Goal: Find specific page/section: Find specific page/section

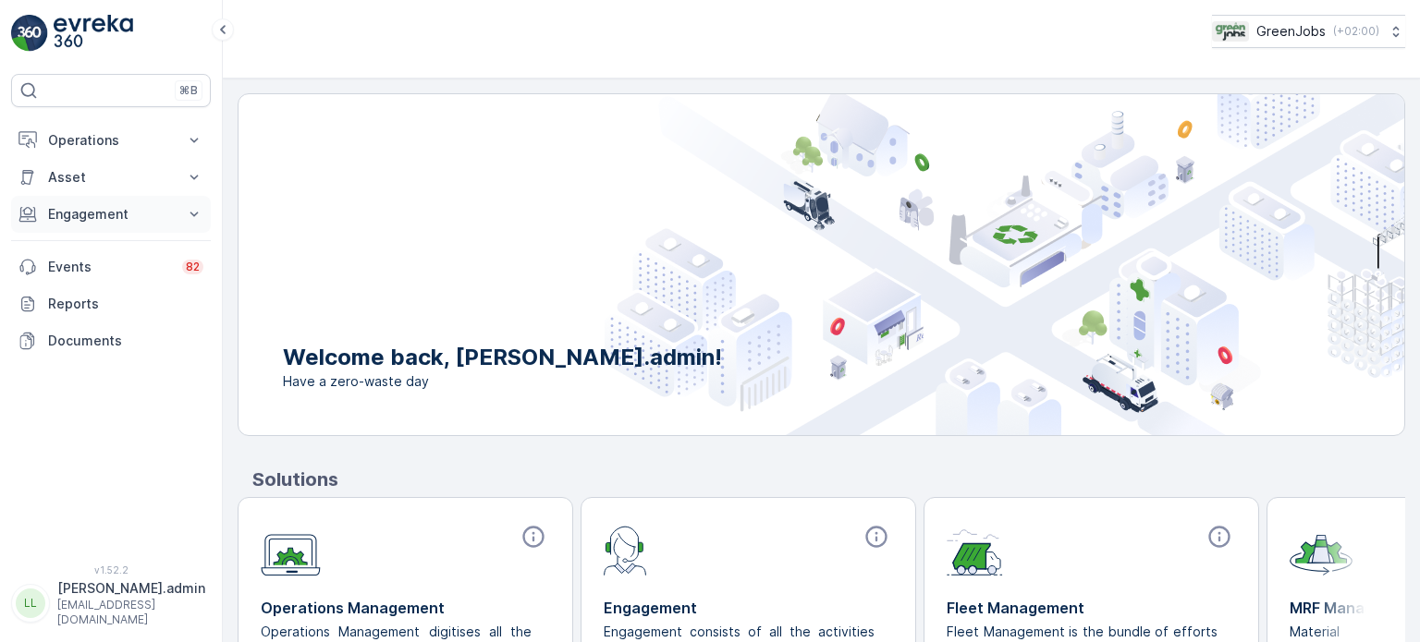
click at [116, 220] on p "Engagement" at bounding box center [111, 214] width 126 height 18
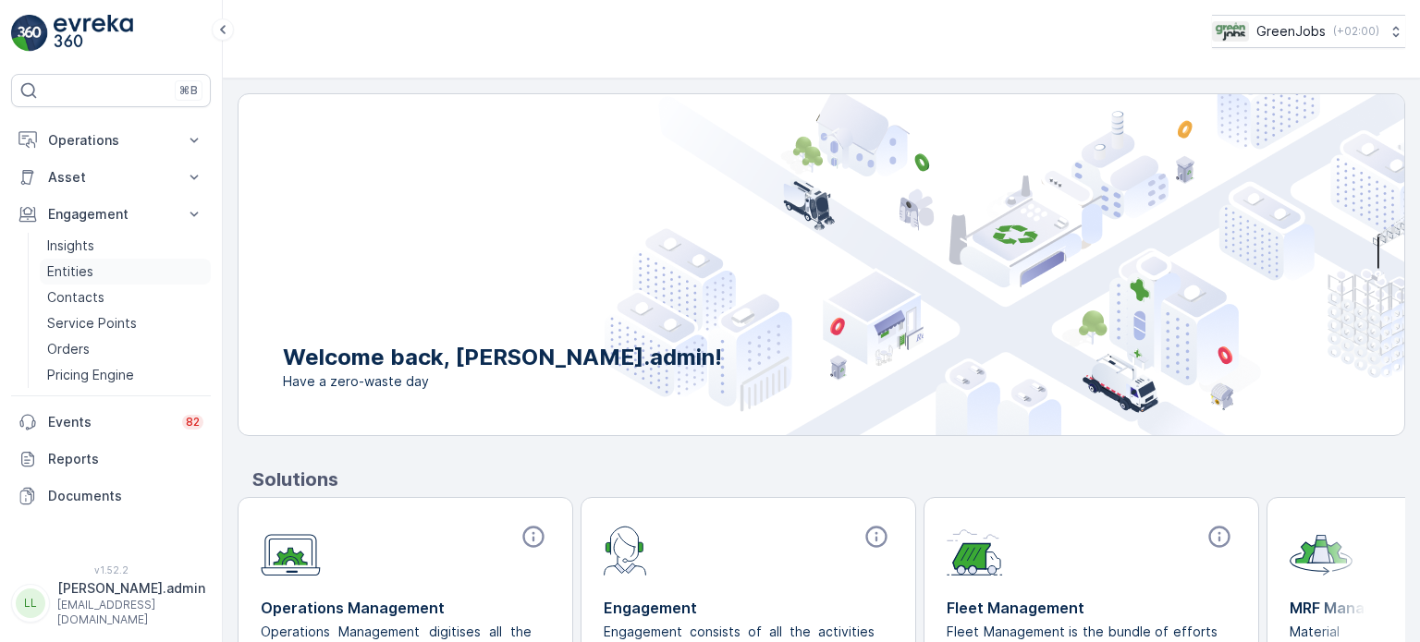
click at [81, 272] on p "Entities" at bounding box center [70, 271] width 46 height 18
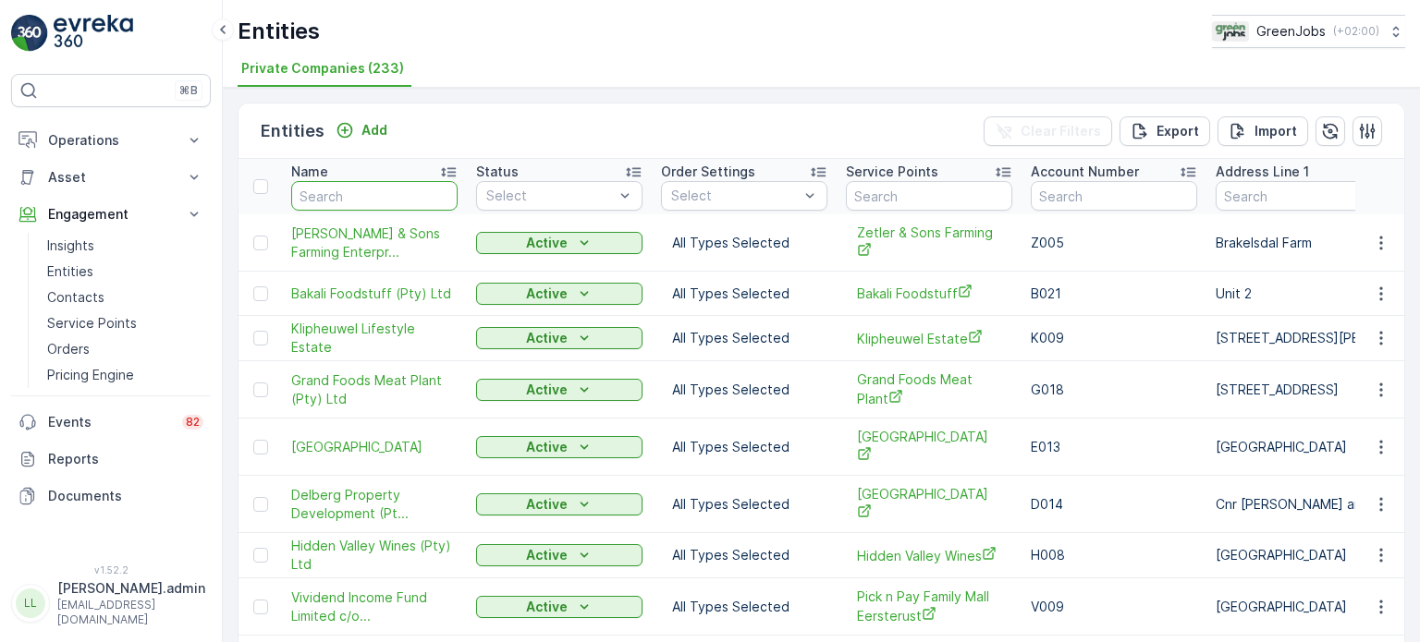
click at [363, 194] on input "text" at bounding box center [374, 196] width 166 height 30
type input "titans"
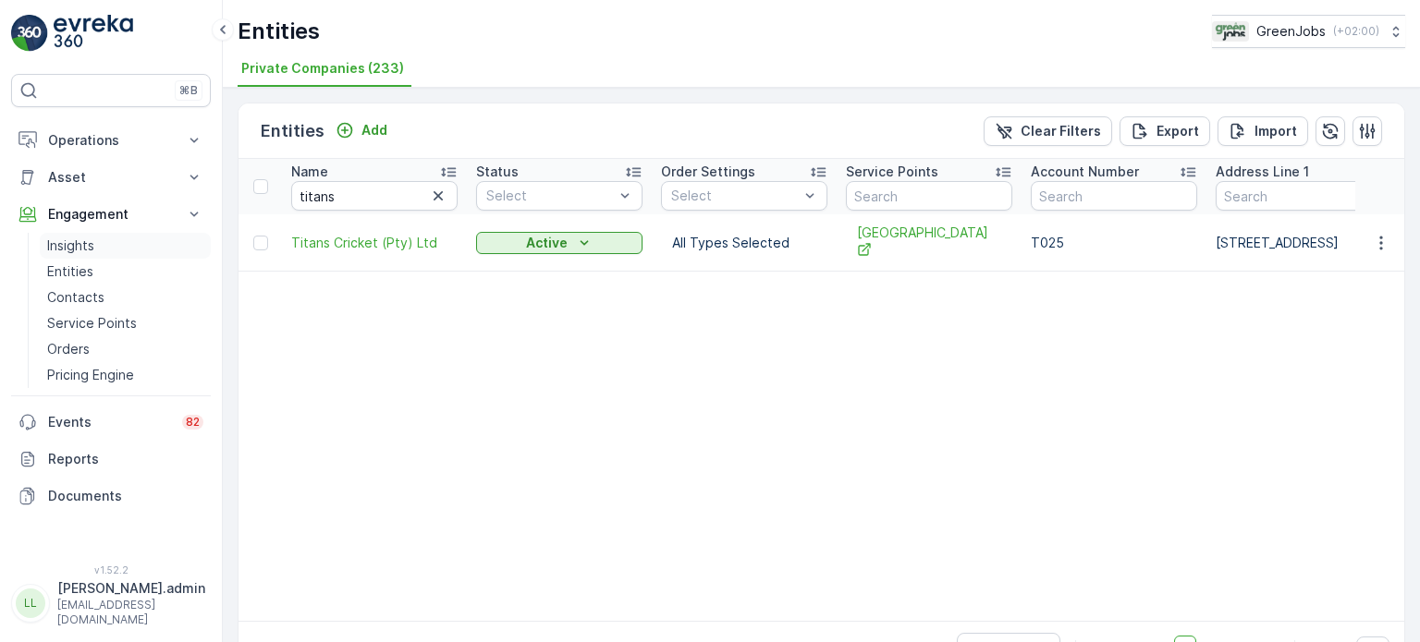
click at [73, 238] on p "Insights" at bounding box center [70, 246] width 47 height 18
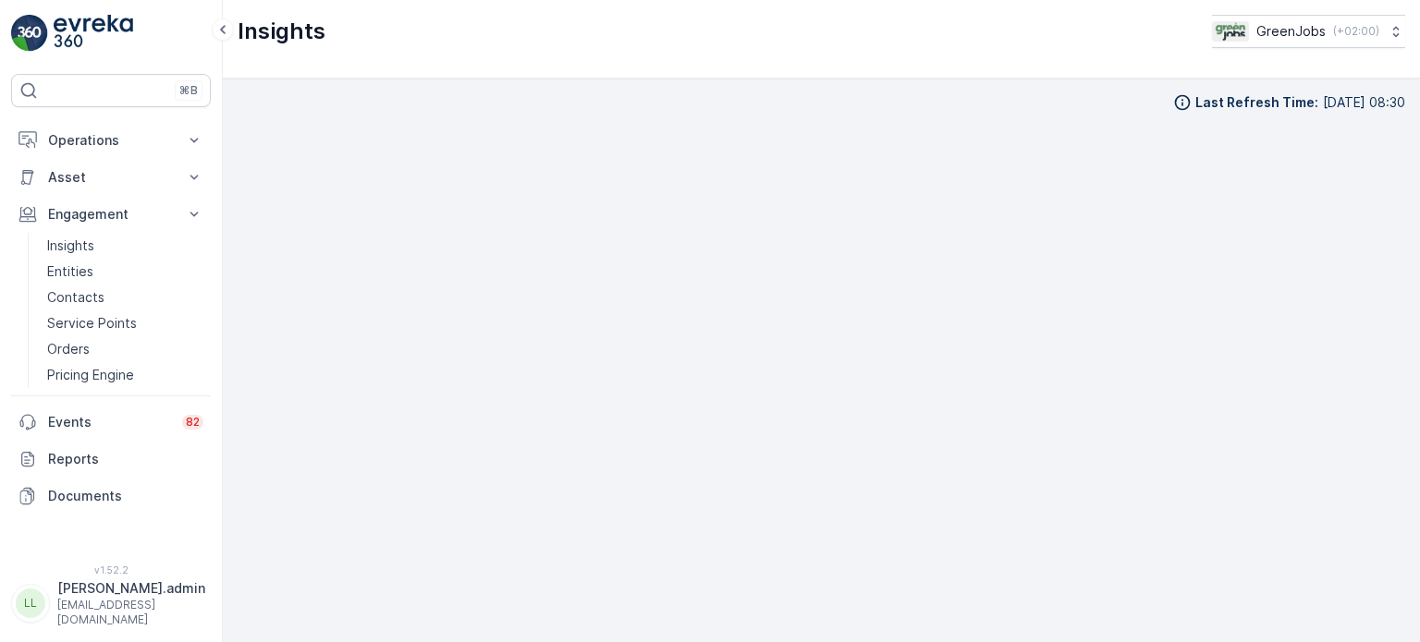
scroll to position [15, 0]
